Goal: Task Accomplishment & Management: Use online tool/utility

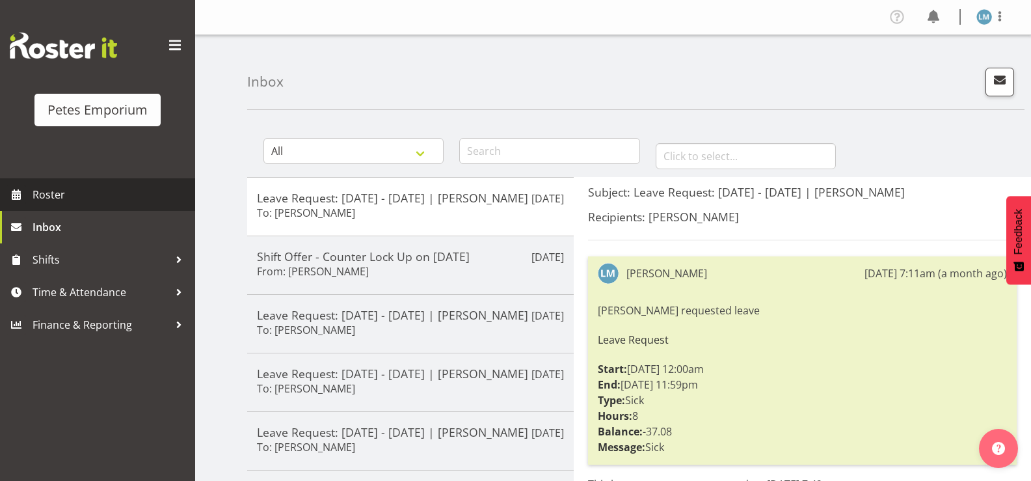
click at [47, 191] on span "Roster" at bounding box center [111, 195] width 156 height 20
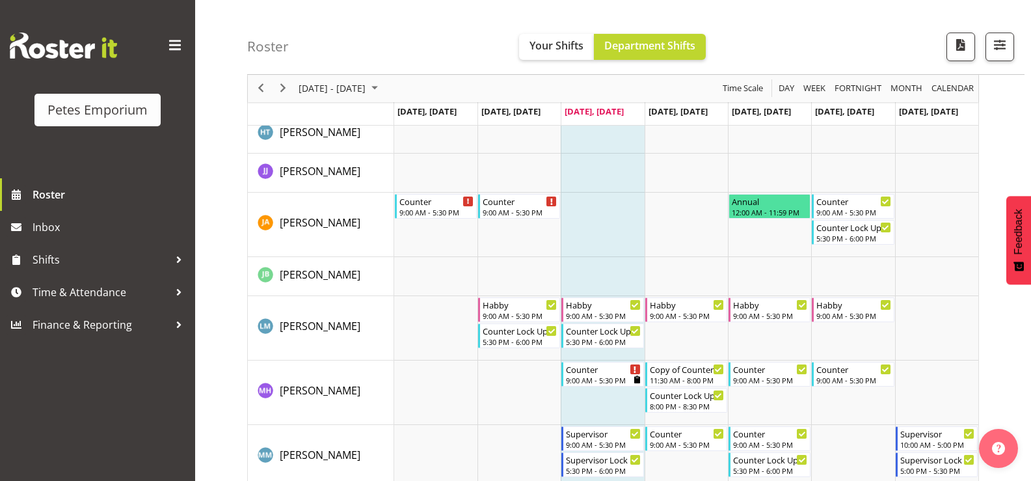
scroll to position [520, 0]
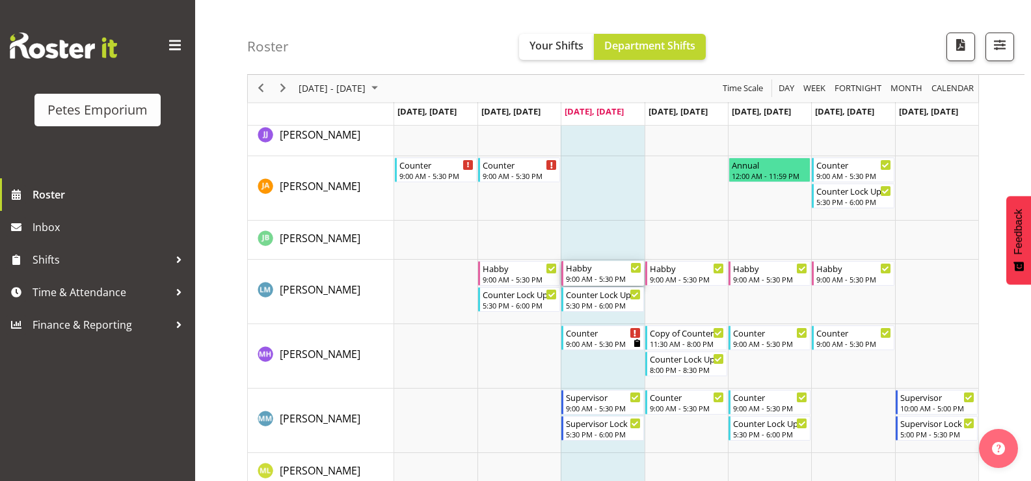
click at [601, 269] on div "Habby" at bounding box center [603, 267] width 75 height 13
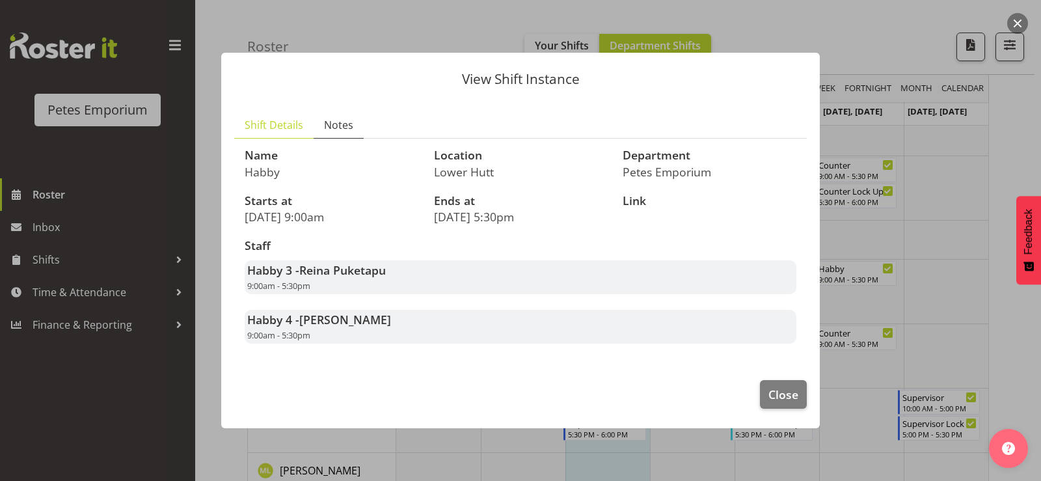
click at [340, 123] on span "Notes" at bounding box center [338, 125] width 29 height 16
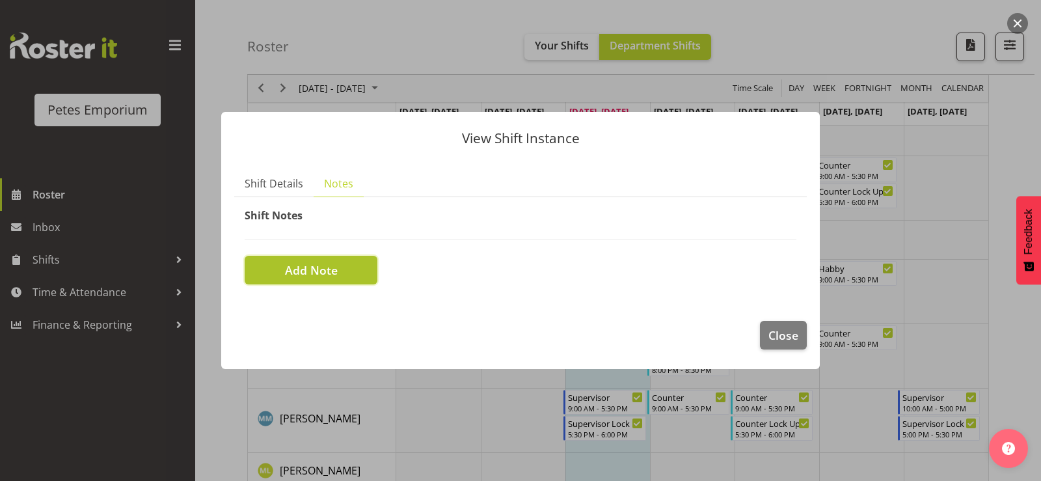
click at [350, 265] on button "Add Note" at bounding box center [311, 270] width 133 height 29
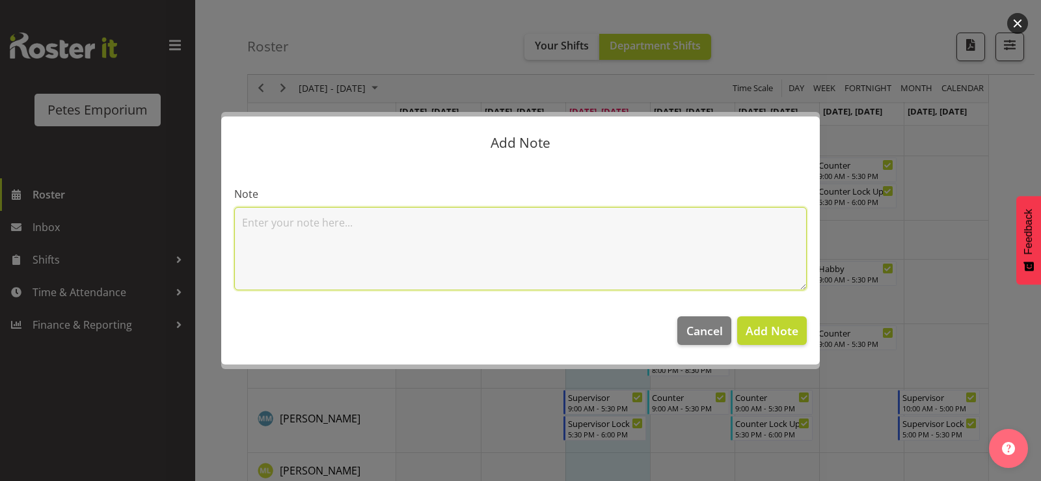
click at [358, 254] on textarea at bounding box center [520, 248] width 572 height 83
type textarea "family emergancy"
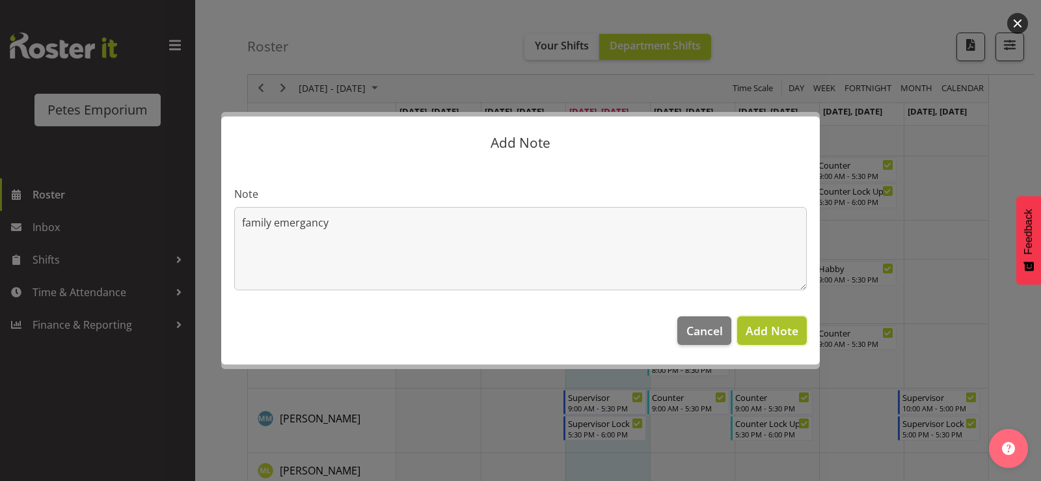
click at [758, 332] on span "Add Note" at bounding box center [771, 331] width 53 height 16
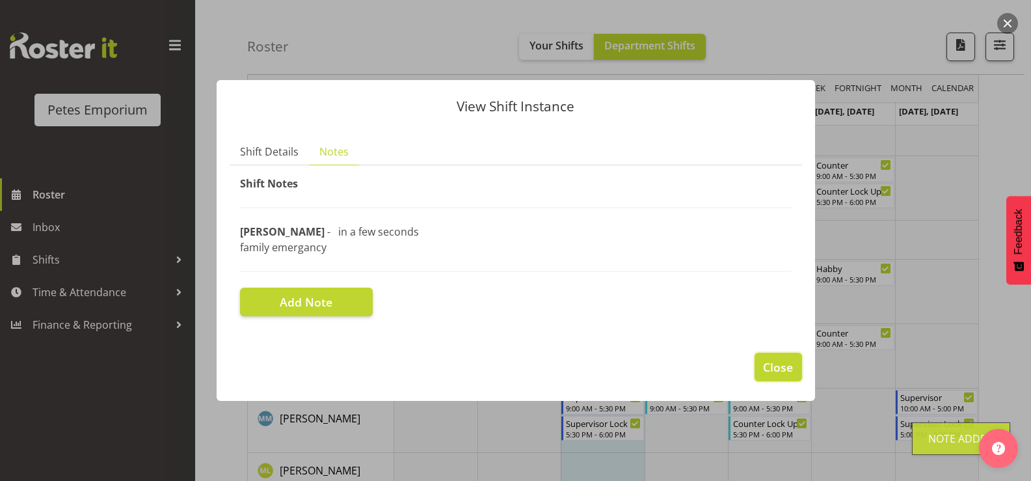
click at [762, 366] on button "Close" at bounding box center [777, 367] width 47 height 29
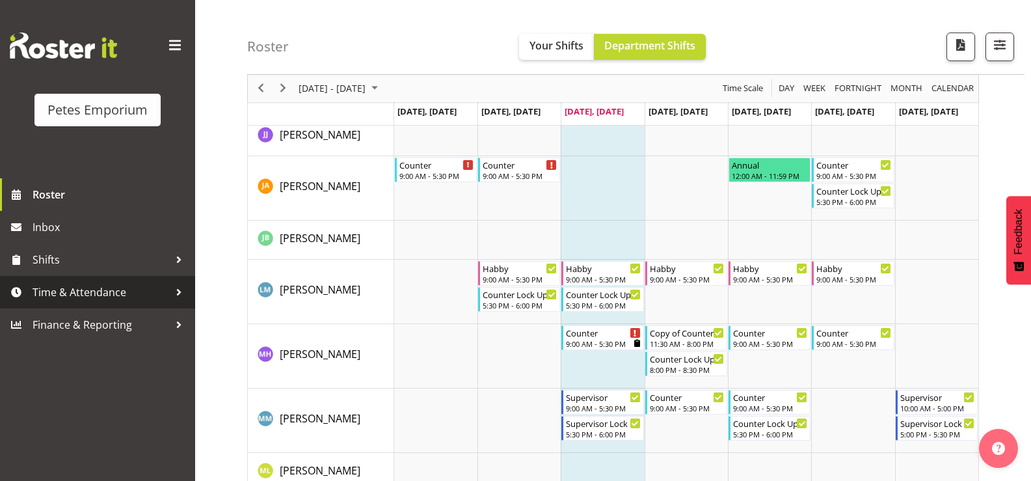
click at [93, 293] on span "Time & Attendance" at bounding box center [101, 292] width 137 height 20
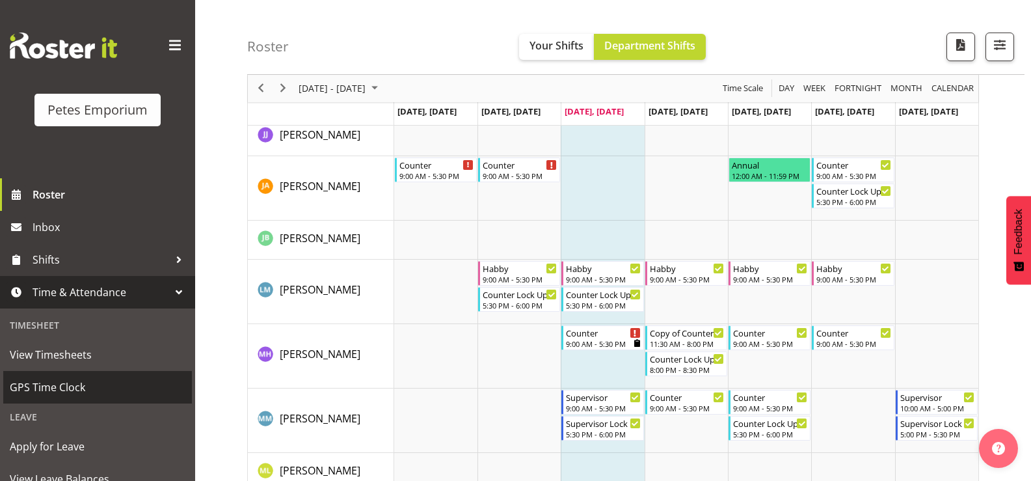
click at [75, 385] on span "GPS Time Clock" at bounding box center [98, 387] width 176 height 20
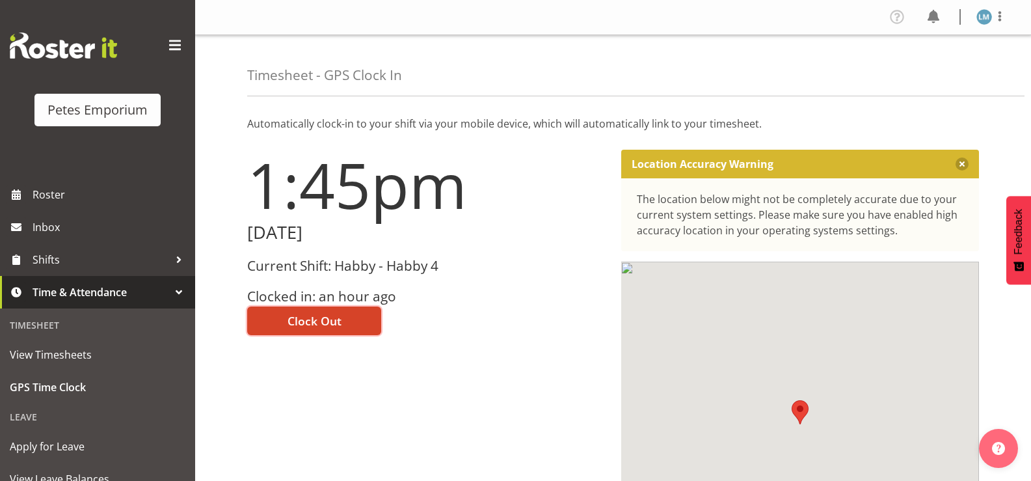
click at [318, 334] on button "Clock Out" at bounding box center [314, 320] width 134 height 29
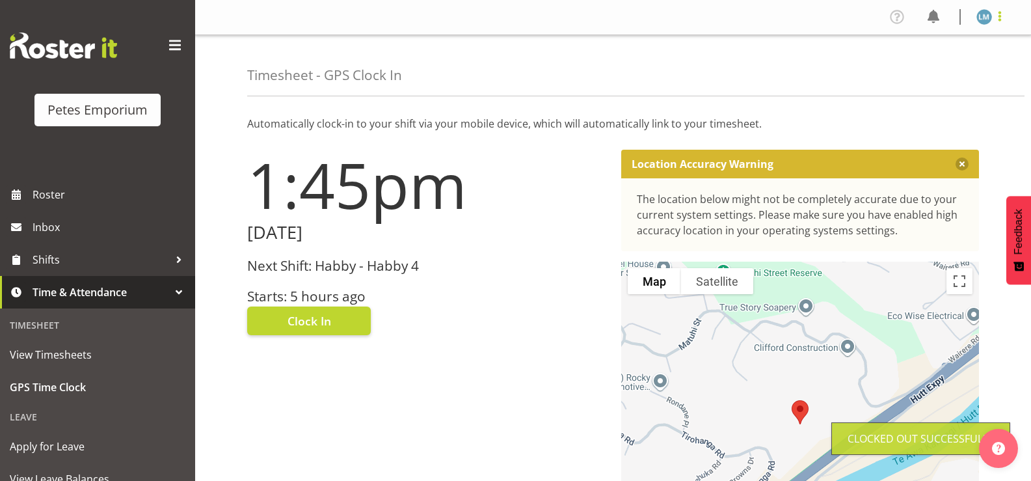
click at [995, 18] on span at bounding box center [1000, 16] width 16 height 16
click at [937, 69] on link "Log Out" at bounding box center [945, 68] width 125 height 23
